Goal: Task Accomplishment & Management: Use online tool/utility

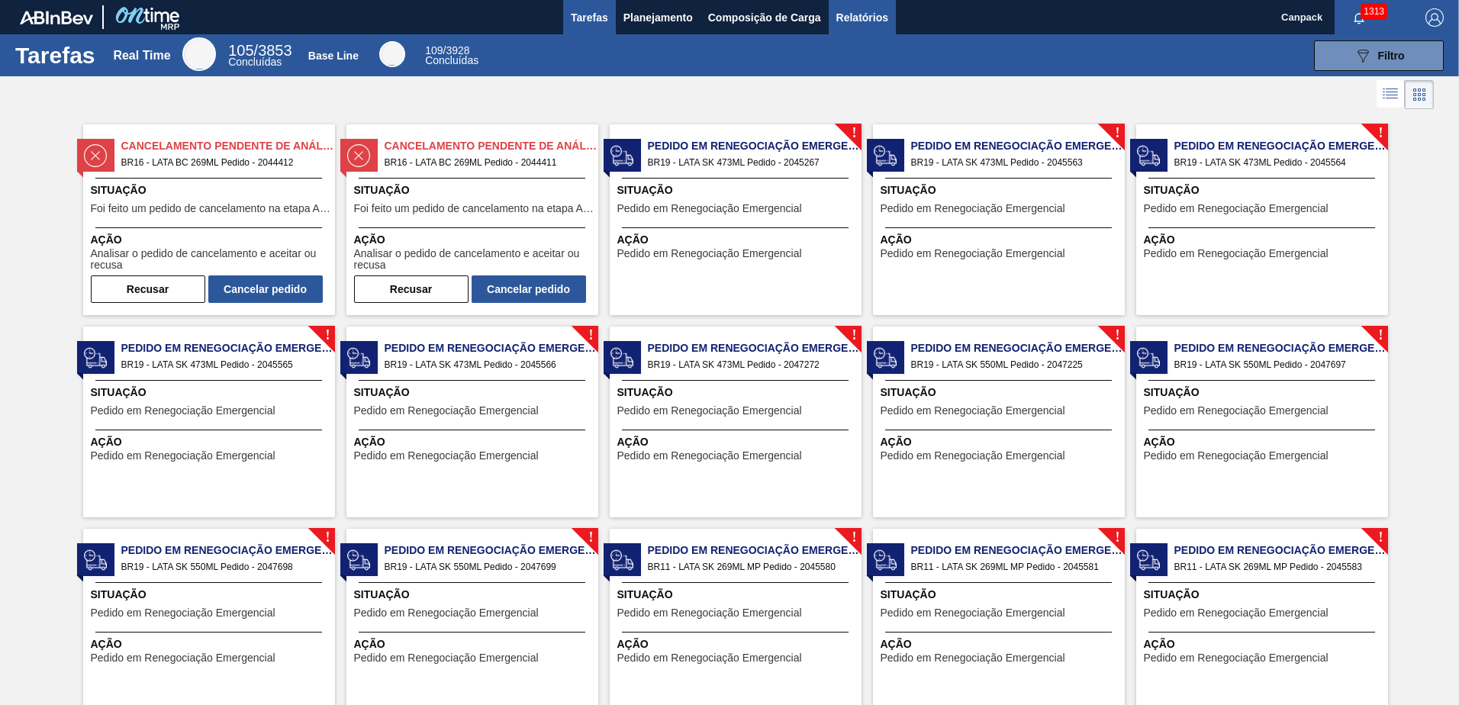
click at [878, 15] on span "Relatórios" at bounding box center [862, 17] width 52 height 18
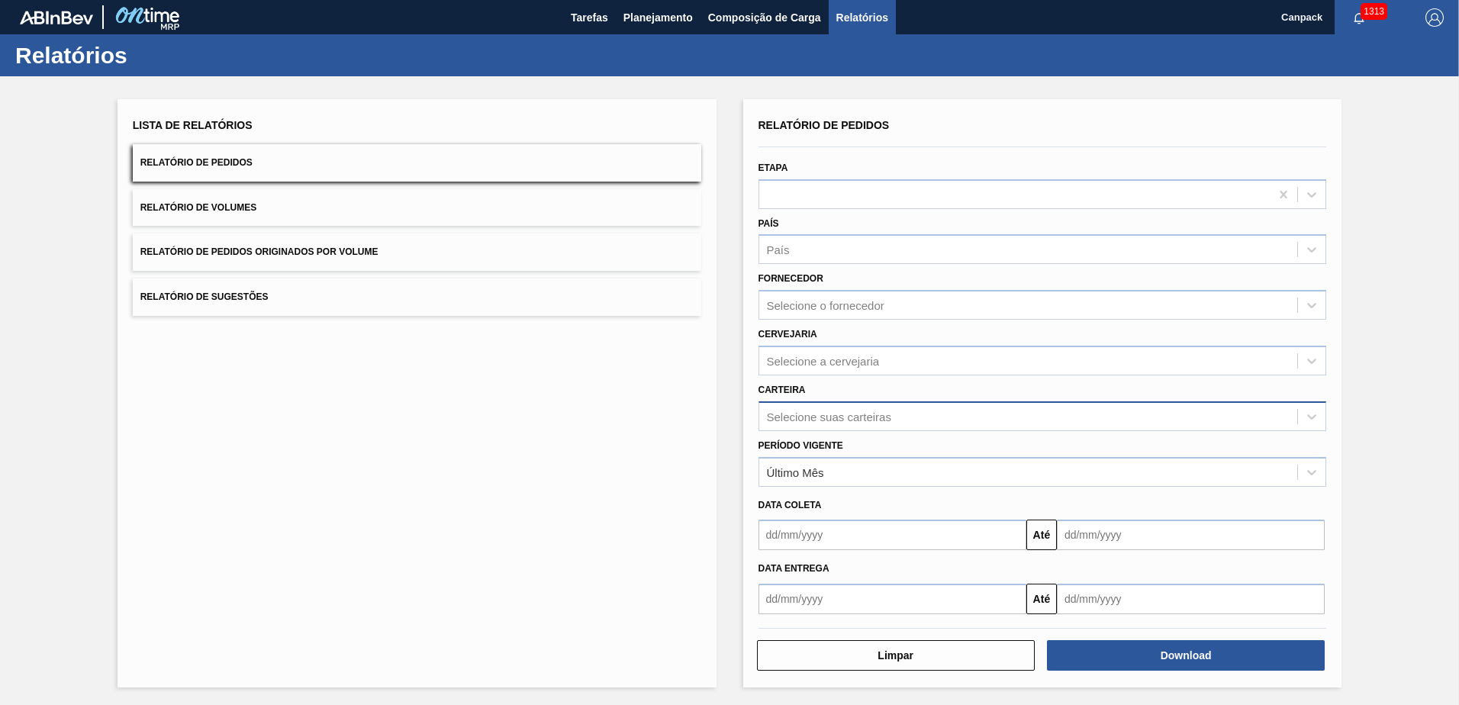
scroll to position [2, 0]
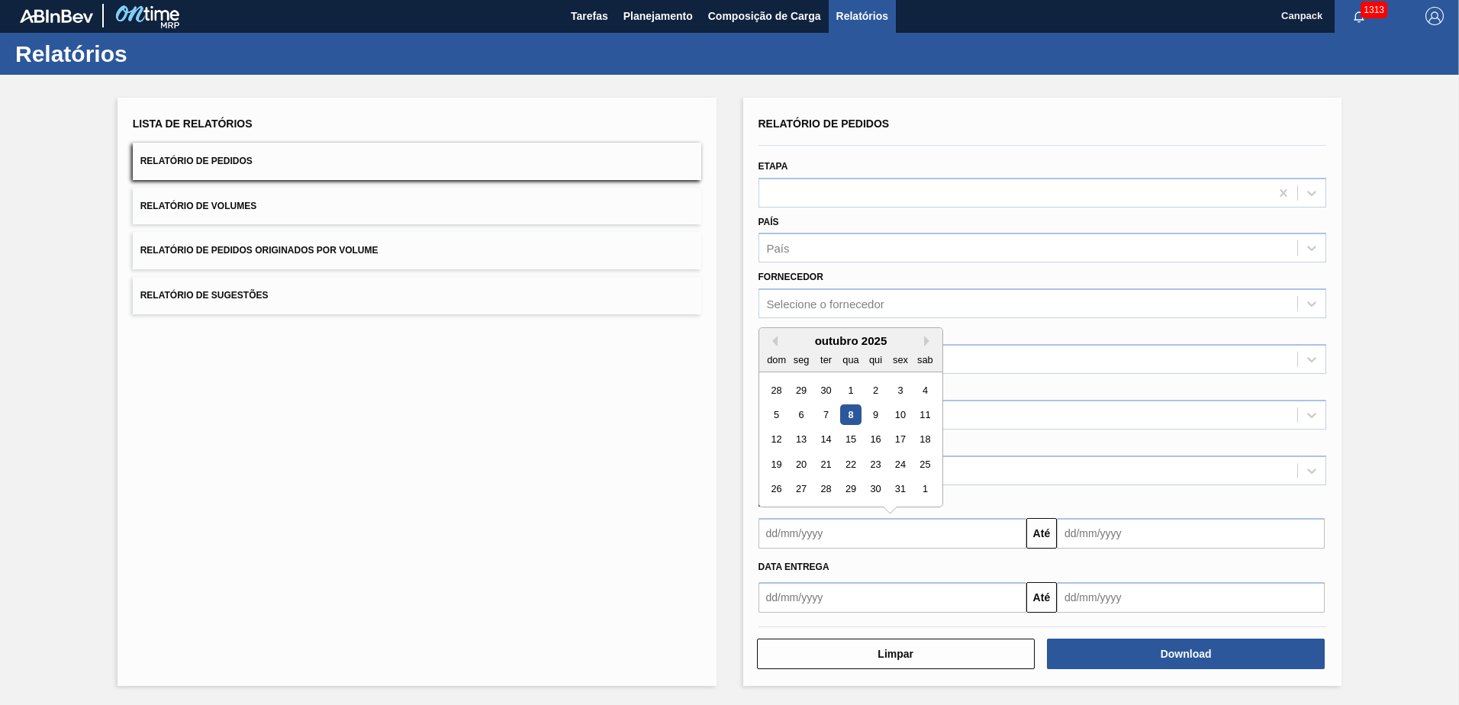
click at [889, 536] on input "text" at bounding box center [893, 533] width 268 height 31
click at [846, 417] on div "8" at bounding box center [850, 414] width 21 height 21
type input "[DATE]"
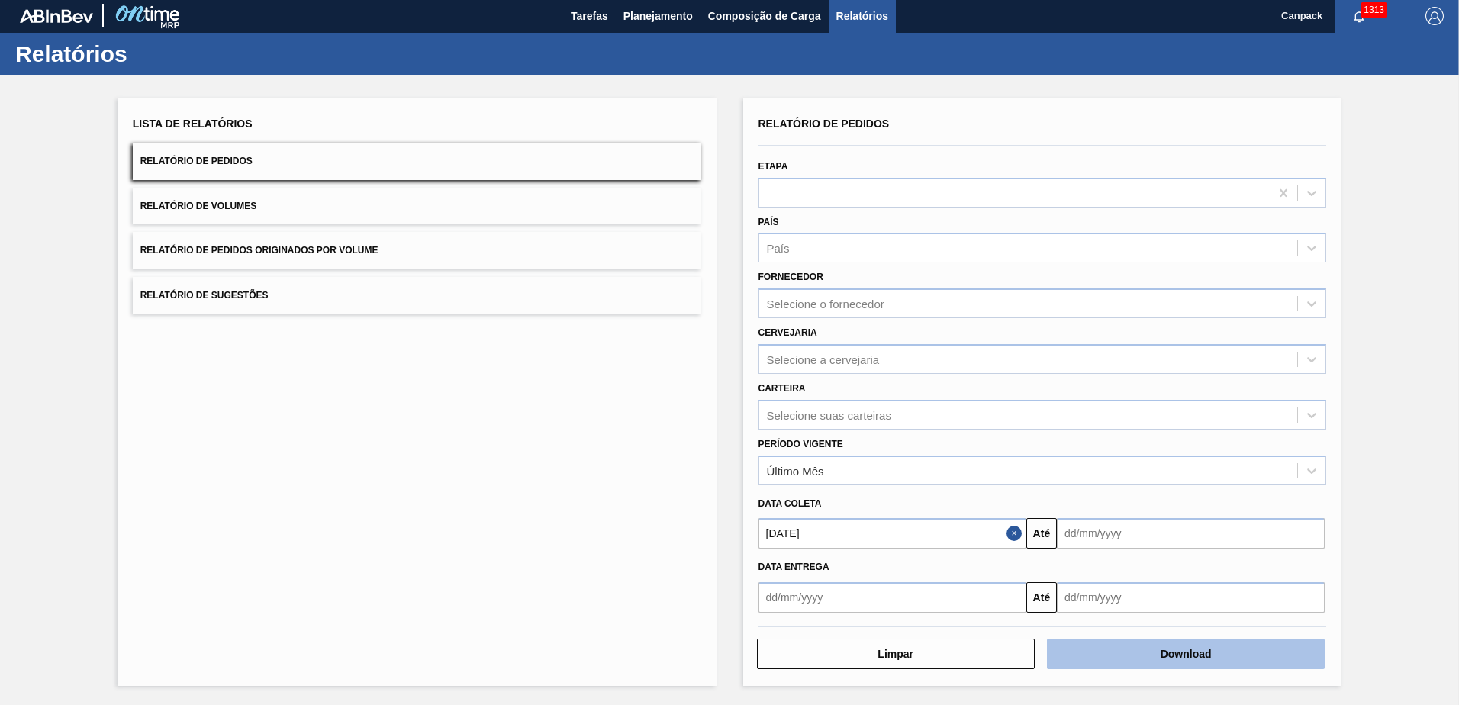
click at [1166, 652] on button "Download" at bounding box center [1186, 654] width 278 height 31
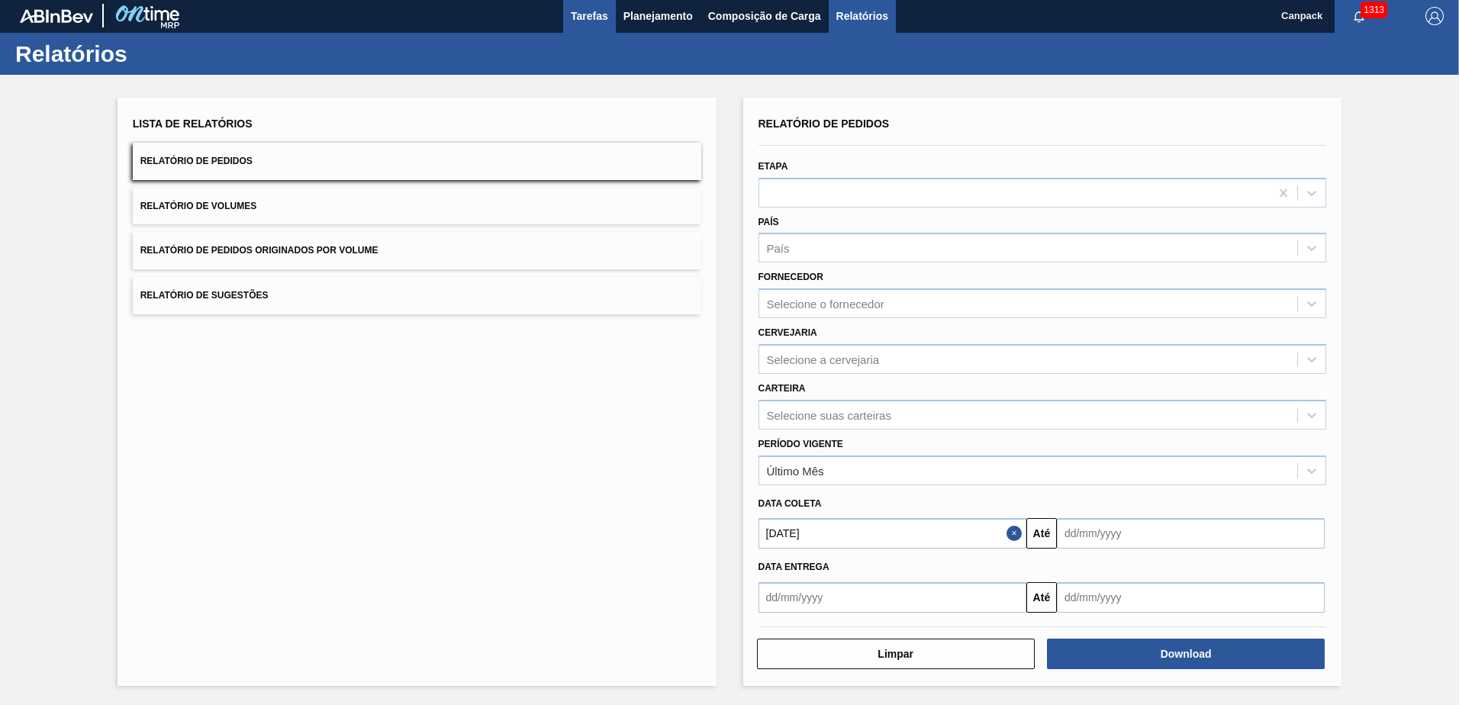
click at [591, 12] on span "Tarefas" at bounding box center [589, 16] width 37 height 18
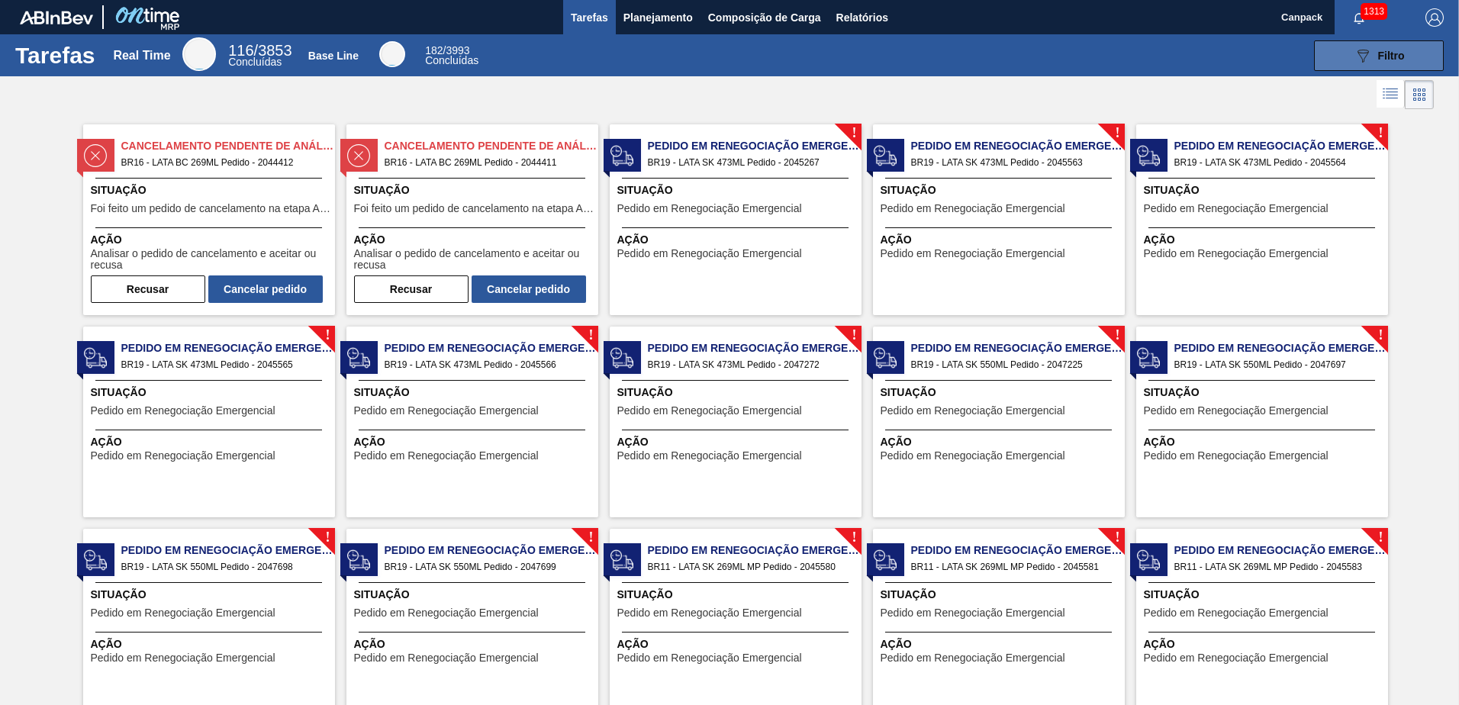
click at [1364, 69] on button "089F7B8B-B2A5-4AFE-B5C0-19BA573D28AC Filtro" at bounding box center [1379, 55] width 130 height 31
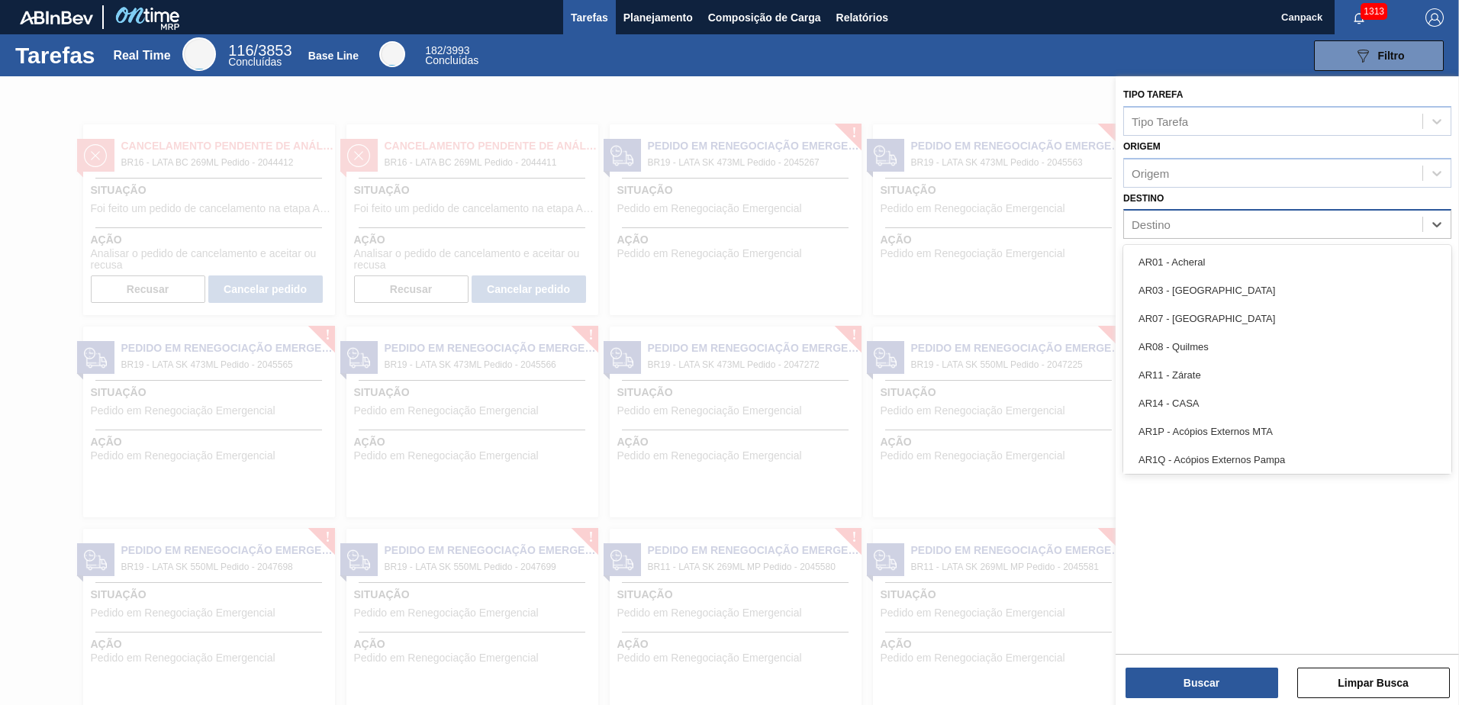
click at [1168, 230] on div "Destino" at bounding box center [1151, 224] width 39 height 13
type input "br11"
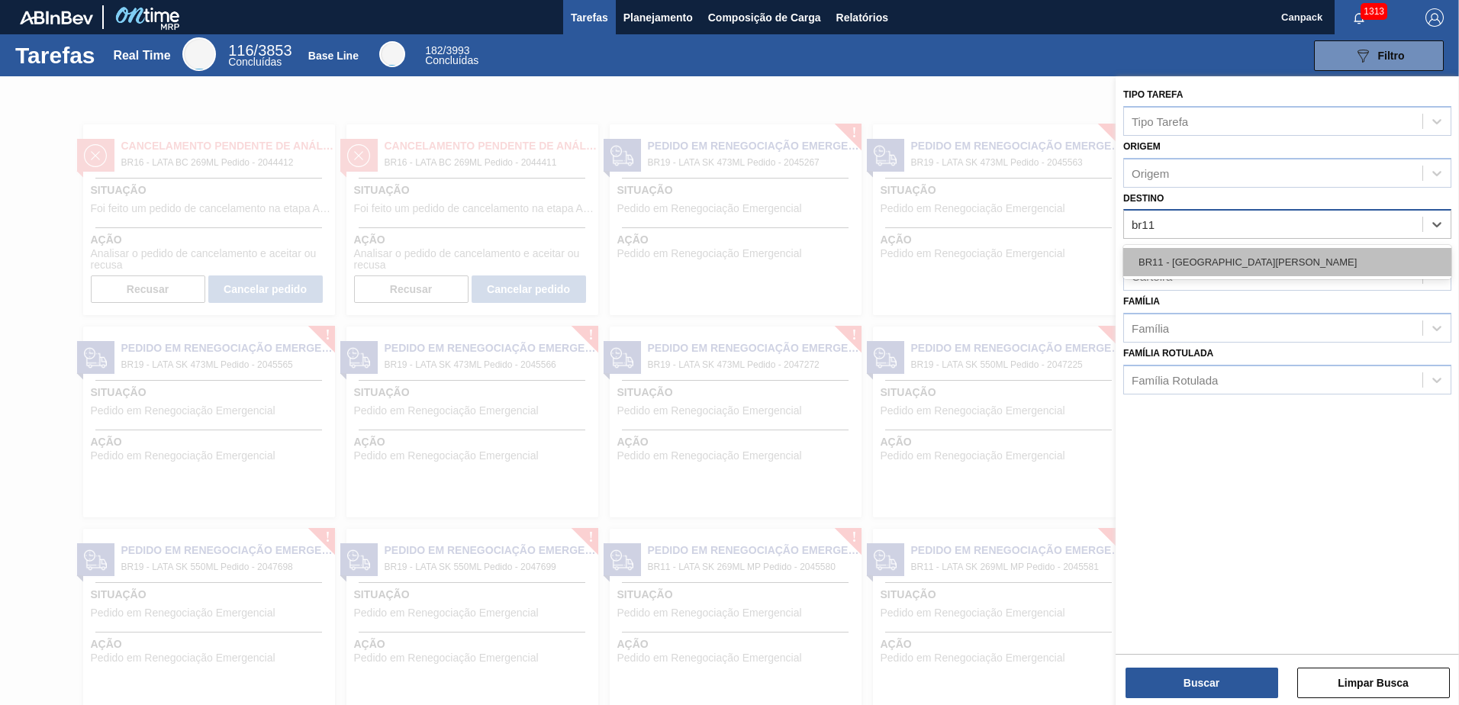
click at [1187, 272] on div "BR11 - São Luís" at bounding box center [1287, 262] width 328 height 28
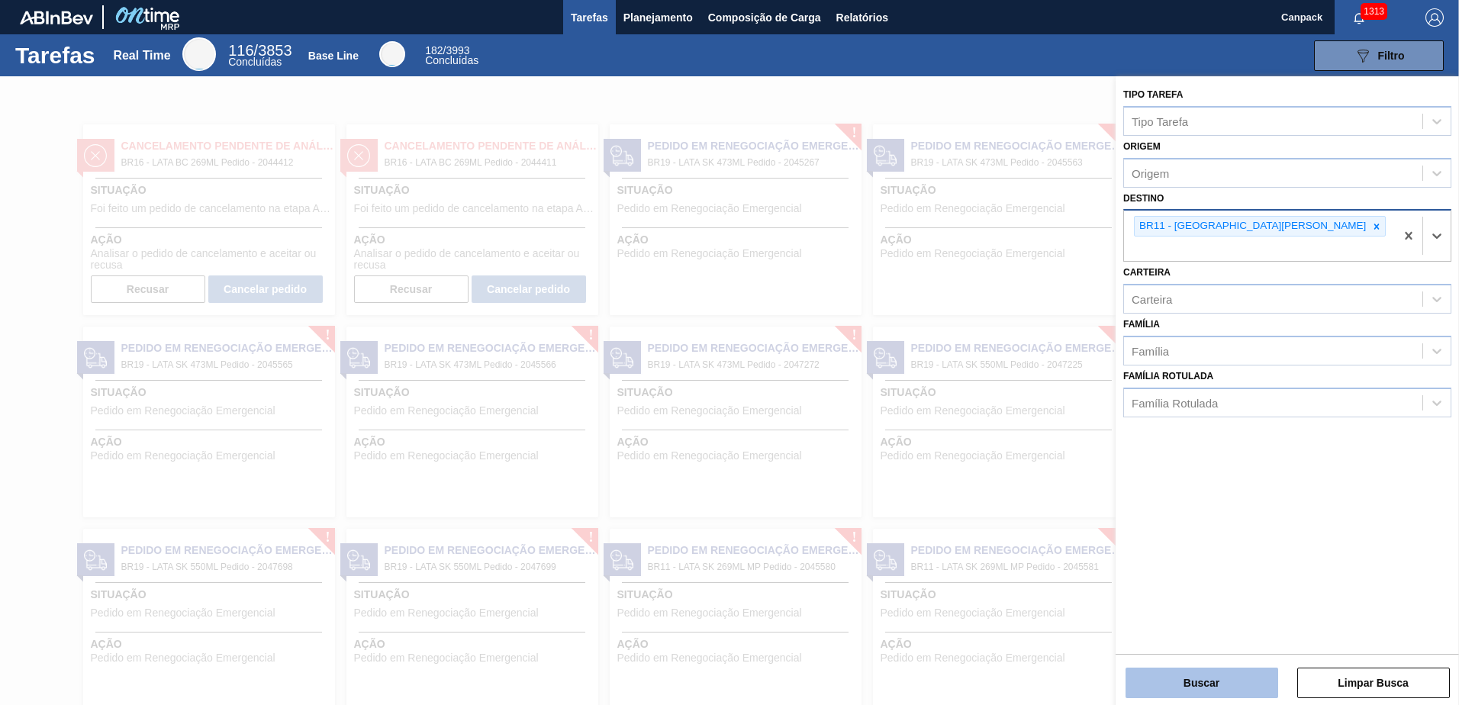
click at [1214, 681] on button "Buscar" at bounding box center [1202, 683] width 153 height 31
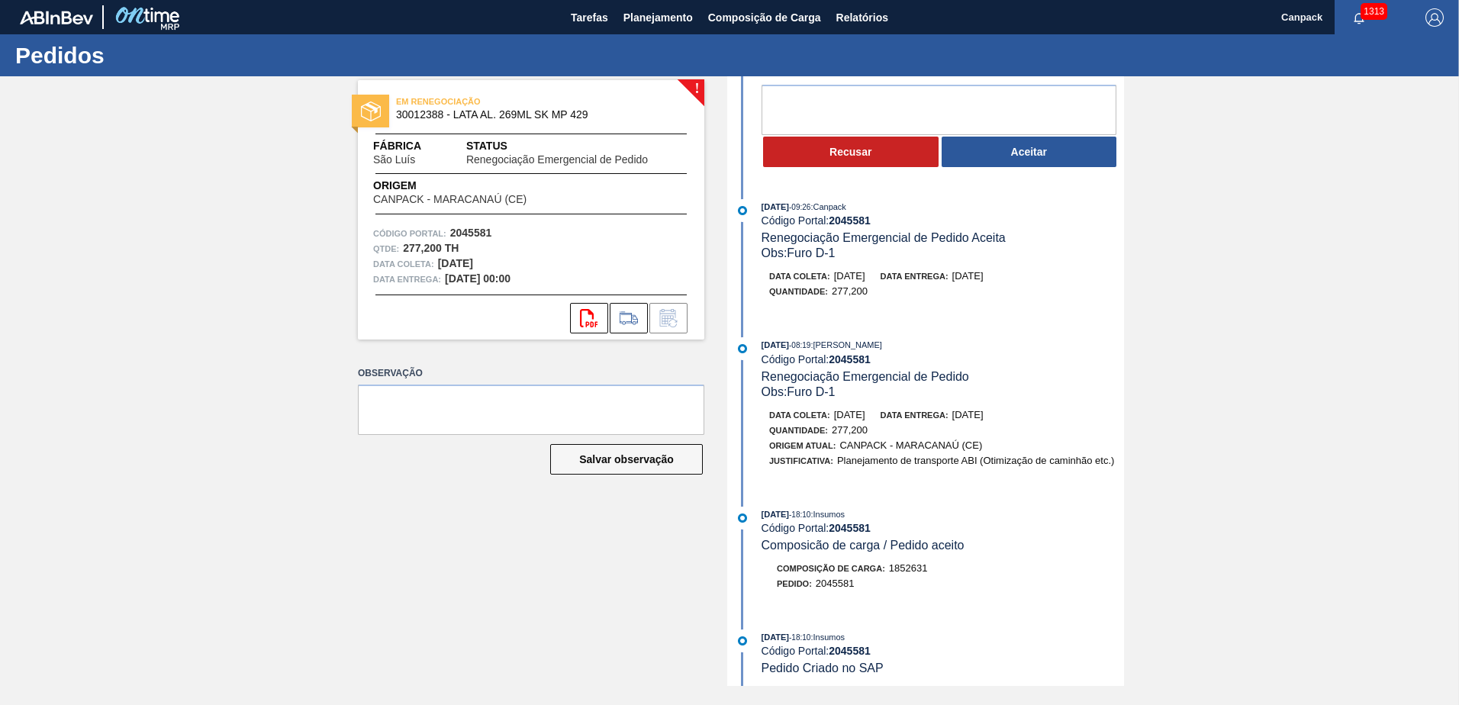
scroll to position [229, 0]
